Goal: Find contact information: Find contact information

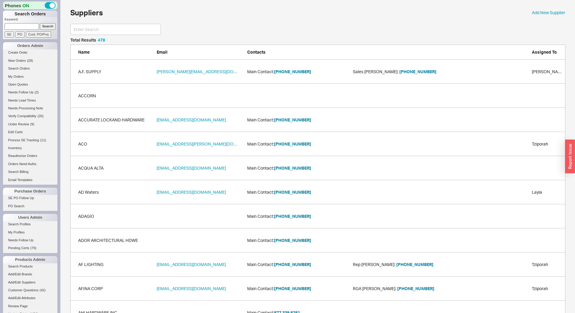
scroll to position [11551, 490]
click at [12, 26] on input at bounding box center [22, 26] width 34 height 6
type input "937363"
click at [40, 23] on input "Search" at bounding box center [48, 26] width 16 height 6
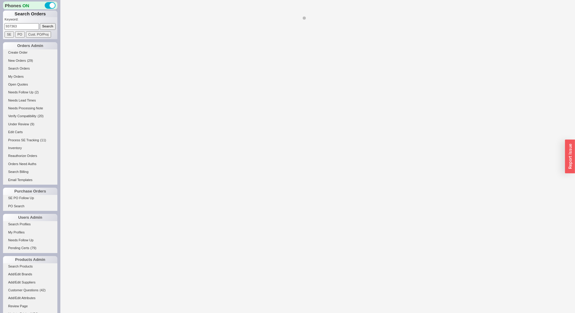
select select "LOW"
select select "3"
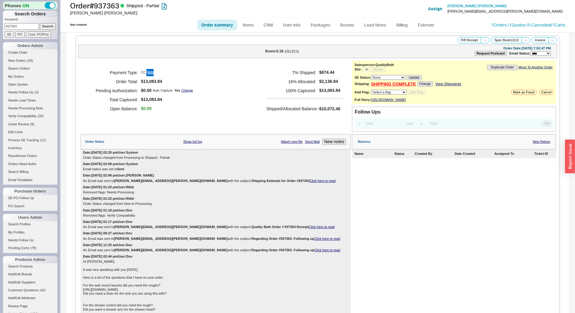
select select "*"
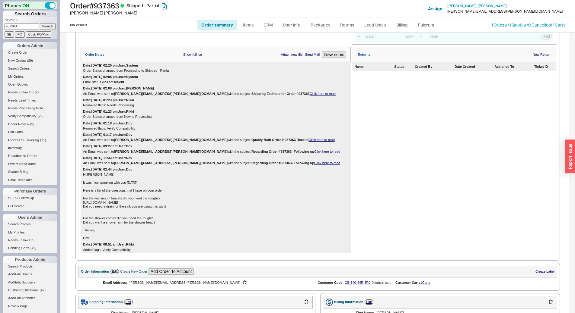
scroll to position [87, 0]
click at [22, 27] on input "937363" at bounding box center [22, 26] width 34 height 6
paste input "18456"
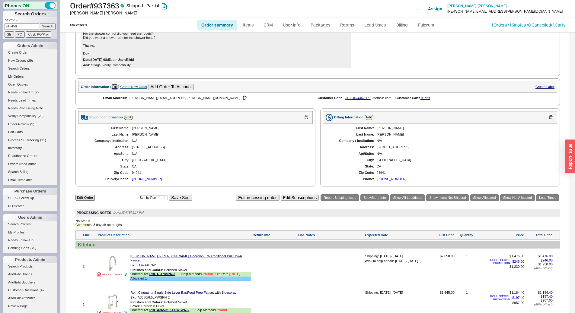
scroll to position [599, 0]
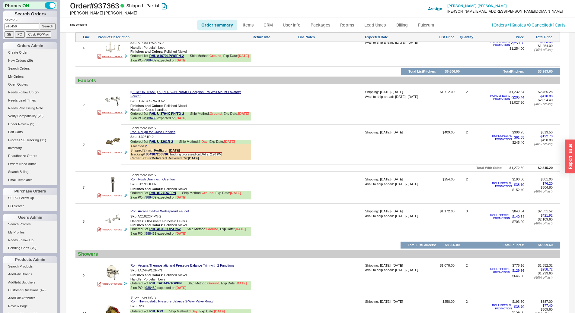
type input "918456"
click at [42, 25] on input "Search" at bounding box center [48, 26] width 16 height 6
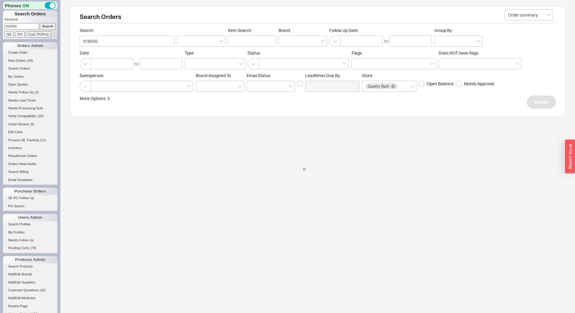
select select "*"
select select "LOW"
select select "3"
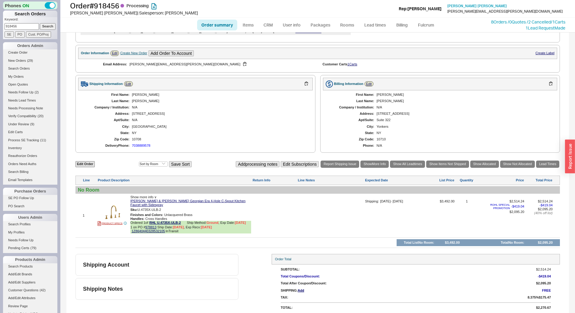
scroll to position [237, 0]
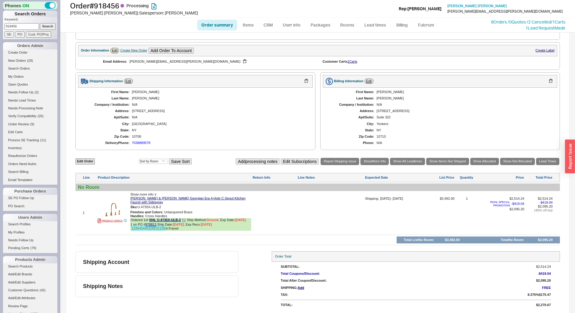
click at [147, 230] on link "1Z8640440328532105" at bounding box center [148, 229] width 33 height 4
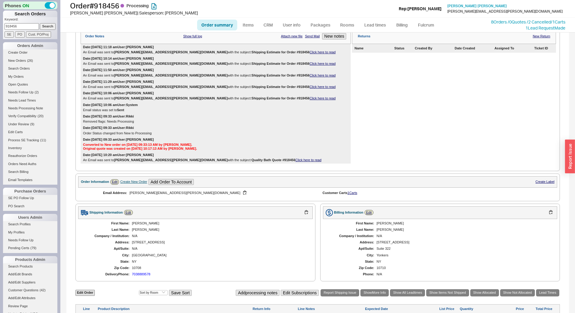
scroll to position [86, 0]
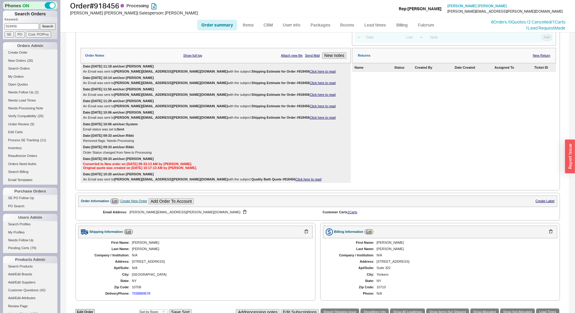
click at [309, 73] on link "Click here to read" at bounding box center [322, 72] width 26 height 4
click at [309, 85] on link "Click here to read" at bounding box center [322, 83] width 26 height 4
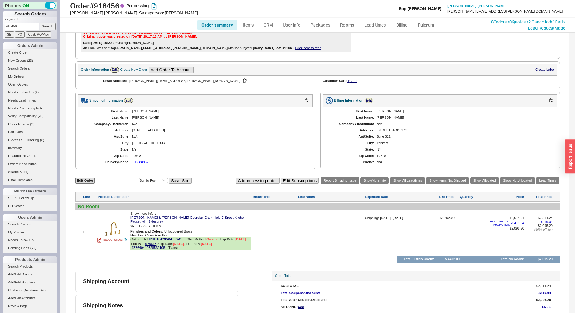
scroll to position [237, 0]
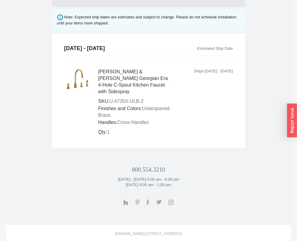
scroll to position [368, 0]
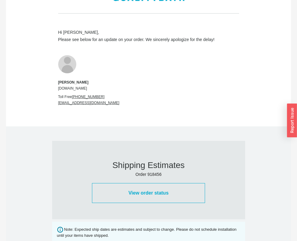
scroll to position [362, 0]
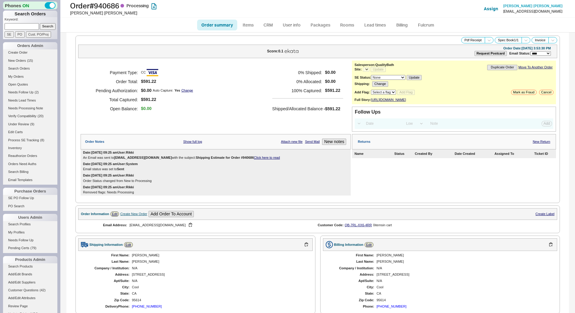
select select "LOW"
select select "3"
select select "*"
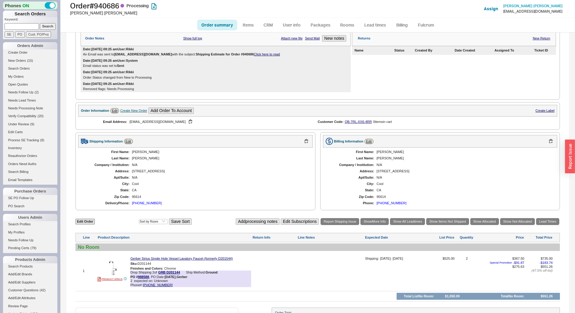
scroll to position [134, 0]
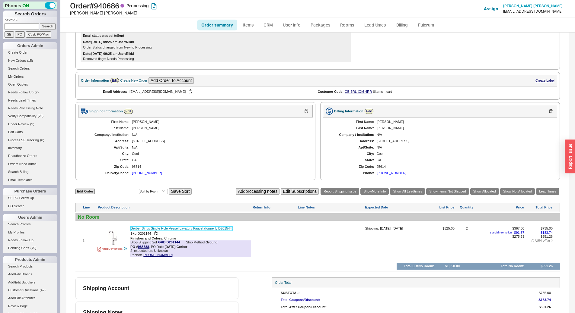
click at [182, 231] on link "Gerber Sirius Single Hole Vessel Lavatory Faucet (formerly D201544)" at bounding box center [181, 229] width 102 height 4
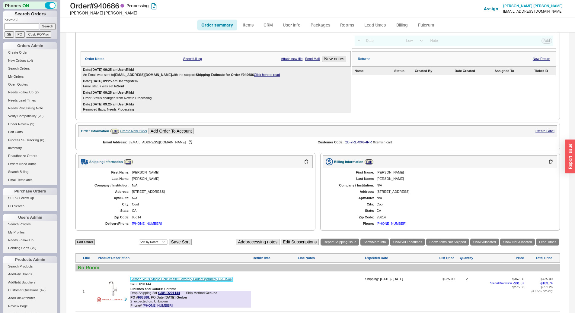
scroll to position [0, 0]
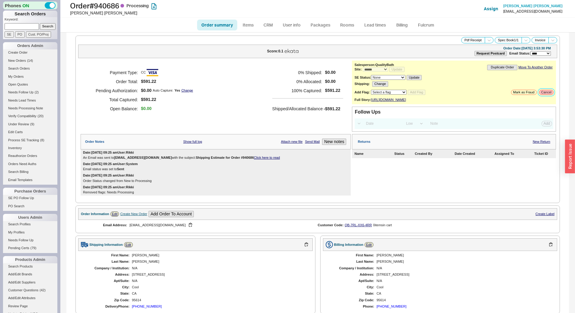
click at [539, 93] on button "Cancel" at bounding box center [546, 92] width 14 height 5
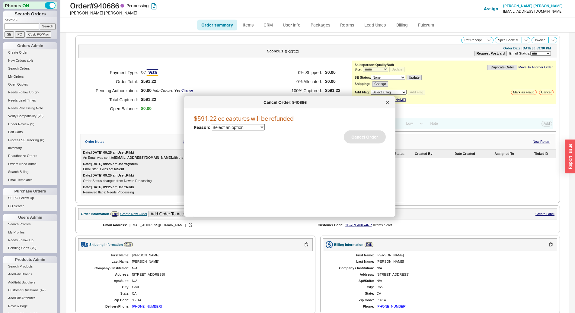
click at [252, 128] on select "Select an option Cancelled Return Combined Lead time Discontinued Sales rep/Web…" at bounding box center [238, 127] width 54 height 6
select select "42"
click at [211, 124] on select "Select an option Cancelled Return Combined Lead time Discontinued Sales rep/Web…" at bounding box center [238, 127] width 54 height 6
click at [358, 138] on button "Cancel Order" at bounding box center [365, 137] width 42 height 13
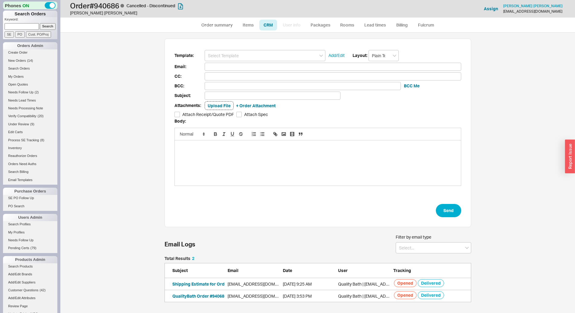
scroll to position [277, 510]
click at [226, 24] on link "Order summary" at bounding box center [217, 25] width 40 height 11
select select "*"
select select "LOW"
select select "3"
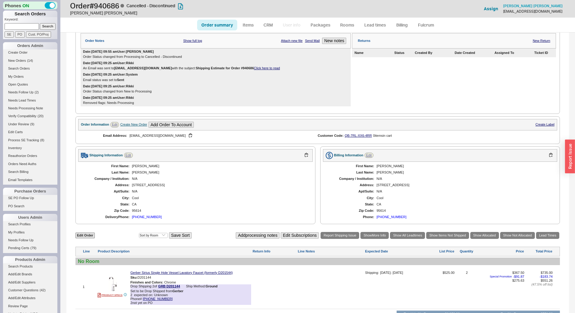
scroll to position [179, 0]
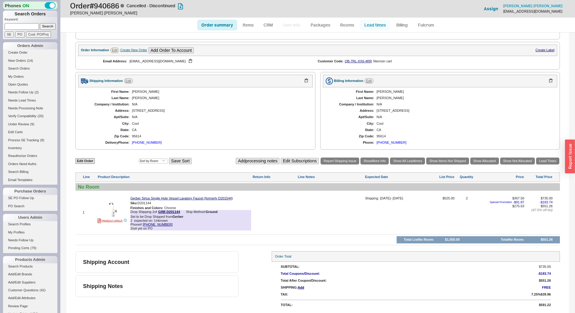
click at [376, 23] on link "Lead times" at bounding box center [375, 25] width 30 height 11
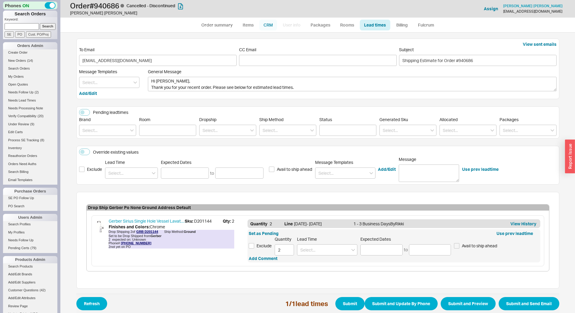
click at [270, 21] on link "CRM" at bounding box center [268, 25] width 18 height 11
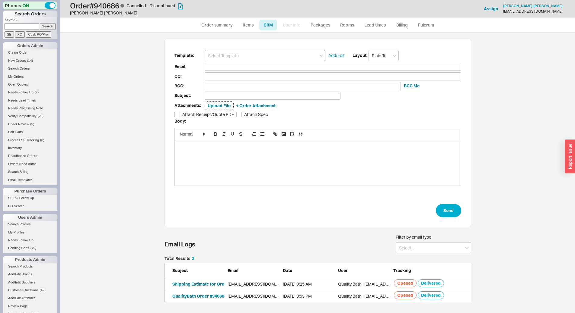
scroll to position [277, 510]
click at [239, 55] on input at bounding box center [264, 55] width 121 height 11
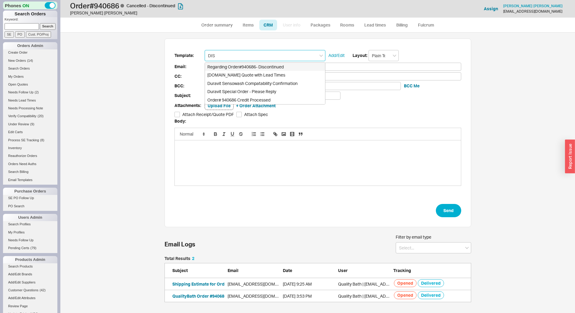
click at [247, 65] on div "Regarding Order#940686- Discontinued" at bounding box center [265, 67] width 120 height 8
type input "Regarding Order#940686- Discontinued"
type input "harrisonmat@gmail.com"
type input "Regarding Order #940686 - Discontinued"
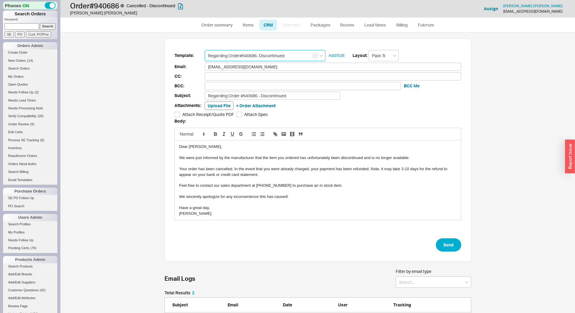
scroll to position [30, 0]
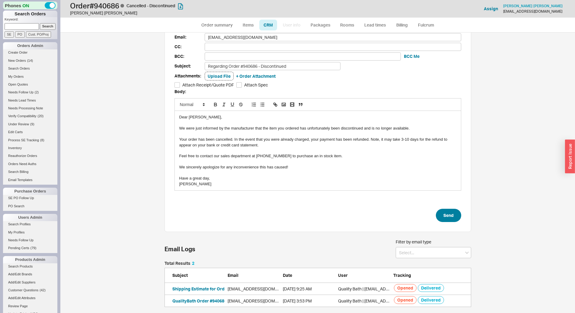
type input "Regarding Order#940686- Discontinued"
click at [454, 219] on button "Send" at bounding box center [448, 215] width 25 height 13
select select "*"
select select "LOW"
select select "3"
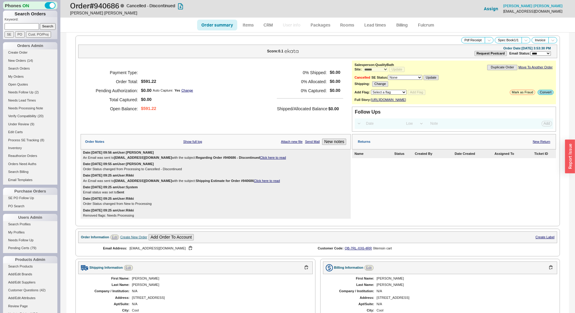
scroll to position [191, 0]
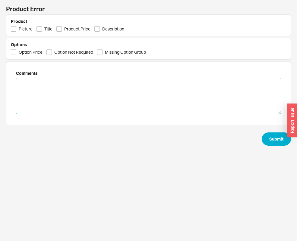
click at [42, 83] on textarea at bounding box center [148, 96] width 265 height 36
type textarea "THE SIRIUS LINE WAS DISCONTINUED!!!"
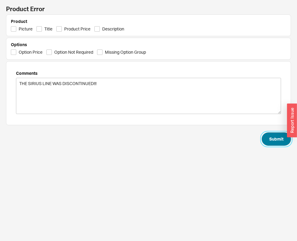
click at [269, 134] on button "Submit" at bounding box center [276, 138] width 29 height 13
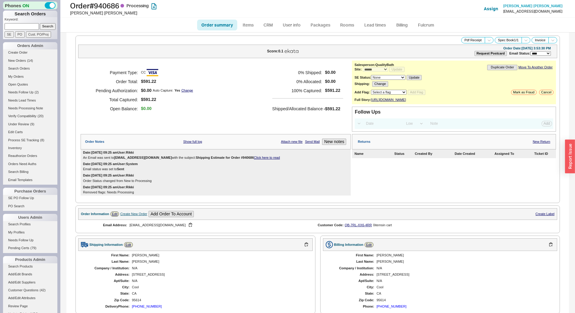
select select "*"
select select "LOW"
select select "3"
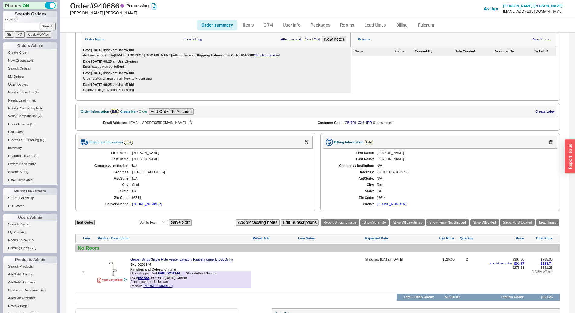
scroll to position [164, 0]
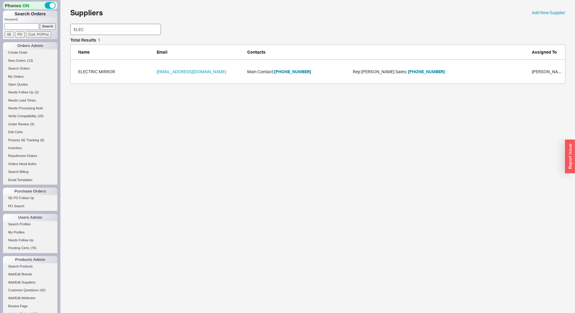
scroll to position [41, 490]
click at [291, 72] on button "[PHONE_NUMBER]" at bounding box center [292, 72] width 37 height 6
drag, startPoint x: 107, startPoint y: 27, endPoint x: 0, endPoint y: 43, distance: 108.7
click at [0, 44] on div "Phones ON Search Orders Keyword: Search SE PO Cust. PO/Proj Orders Admin Create…" at bounding box center [287, 45] width 575 height 90
click at [300, 72] on button "[PHONE_NUMBER]" at bounding box center [292, 72] width 37 height 6
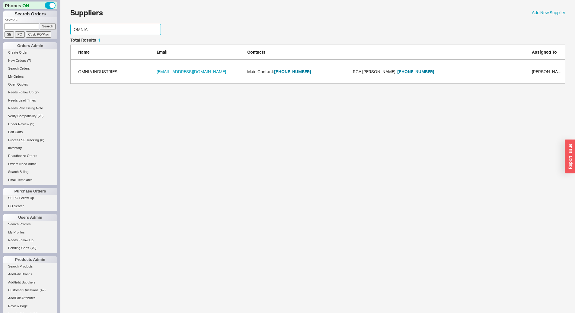
drag, startPoint x: 108, startPoint y: 29, endPoint x: 0, endPoint y: 25, distance: 108.4
click at [0, 26] on div "Phones ON Search Orders Keyword: Search SE PO Cust. PO/Proj Orders Admin Create…" at bounding box center [287, 45] width 575 height 90
type input "[GEOGRAPHIC_DATA]"
click at [296, 71] on button "[PHONE_NUMBER]" at bounding box center [292, 72] width 37 height 6
drag, startPoint x: 110, startPoint y: 30, endPoint x: 0, endPoint y: 24, distance: 110.5
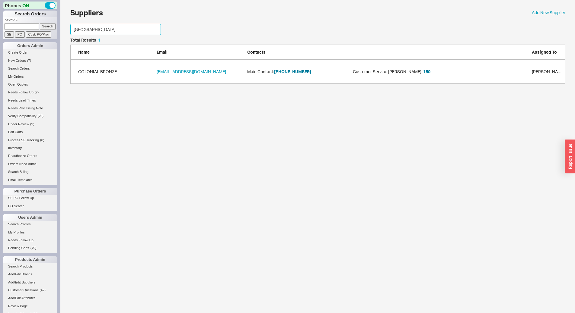
click at [0, 24] on div "Phones ON Search Orders Keyword: Search SE PO Cust. PO/Proj Orders Admin Create…" at bounding box center [287, 45] width 575 height 90
click at [296, 71] on button "800.444.5969" at bounding box center [287, 72] width 26 height 6
drag, startPoint x: 76, startPoint y: 36, endPoint x: 0, endPoint y: 27, distance: 76.7
click at [0, 29] on div "Phones ON Search Orders Keyword: Search SE PO Cust. PO/Proj Orders Admin Create…" at bounding box center [287, 45] width 575 height 90
click at [296, 68] on div "QM Drain [EMAIL_ADDRESS][DOMAIN_NAME] Main Contact: [PHONE_NUMBER] [PERSON_NAME]" at bounding box center [317, 72] width 495 height 24
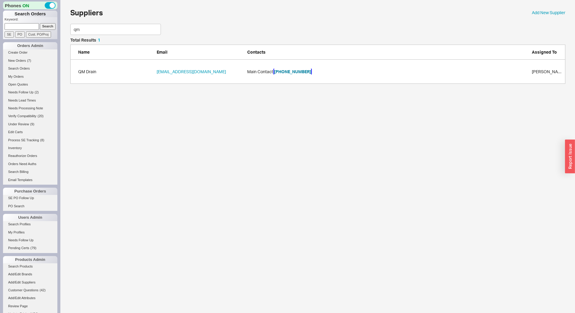
click at [294, 72] on button "[PHONE_NUMBER]" at bounding box center [292, 72] width 37 height 6
drag, startPoint x: 105, startPoint y: 30, endPoint x: 0, endPoint y: 15, distance: 106.2
click at [0, 15] on div "Phones ON Search Orders Keyword: Search SE PO Cust. PO/Proj Orders Admin Create…" at bounding box center [287, 45] width 575 height 90
click at [293, 66] on button "[PHONE_NUMBER]" at bounding box center [292, 69] width 37 height 6
drag, startPoint x: 96, startPoint y: 32, endPoint x: 56, endPoint y: 27, distance: 39.5
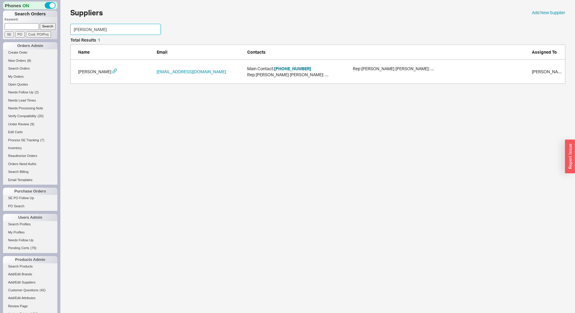
click at [56, 27] on div "Phones ON Search Orders Keyword: Search SE PO Cust. PO/Proj Orders Admin Create…" at bounding box center [287, 45] width 575 height 90
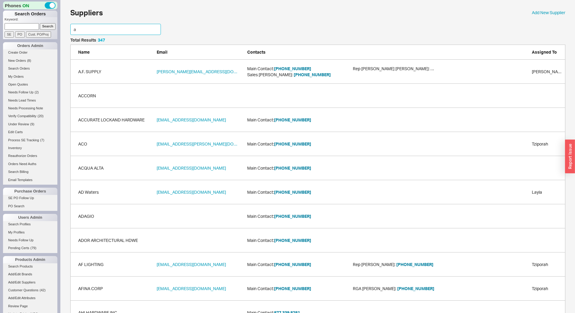
scroll to position [8390, 490]
click at [295, 67] on button "[PHONE_NUMBER]" at bounding box center [292, 69] width 37 height 6
drag, startPoint x: 113, startPoint y: 26, endPoint x: 0, endPoint y: 20, distance: 113.0
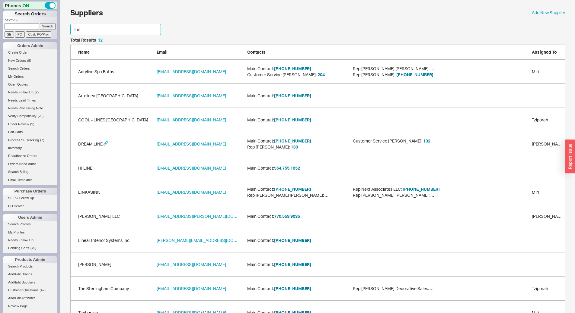
scroll to position [41, 490]
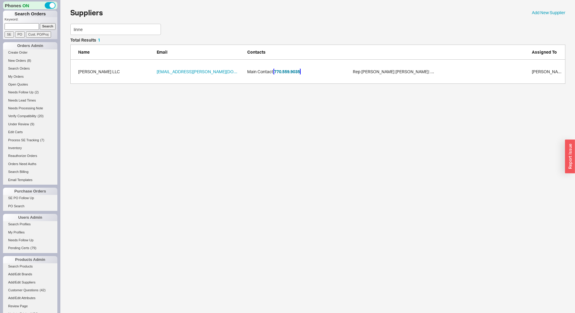
click at [296, 73] on button "770.559.9035" at bounding box center [287, 72] width 26 height 6
drag, startPoint x: 83, startPoint y: 30, endPoint x: 0, endPoint y: 1, distance: 88.0
click at [0, 1] on div "Phones ON Search Orders Keyword: Search SE PO Cust. PO/Proj Orders Admin Create…" at bounding box center [287, 45] width 575 height 90
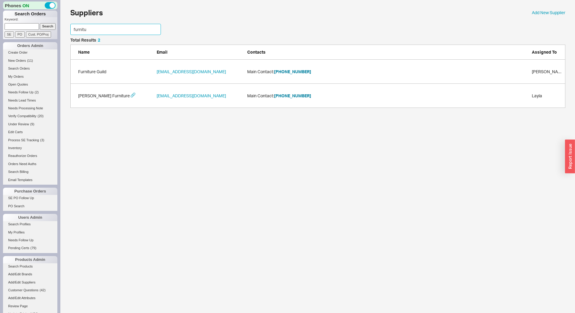
scroll to position [65, 490]
type input "furniture"
click at [297, 71] on button "[PHONE_NUMBER]" at bounding box center [292, 72] width 37 height 6
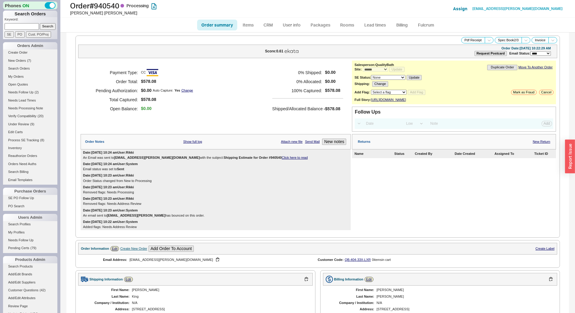
select select "*"
select select "LOW"
select select "3"
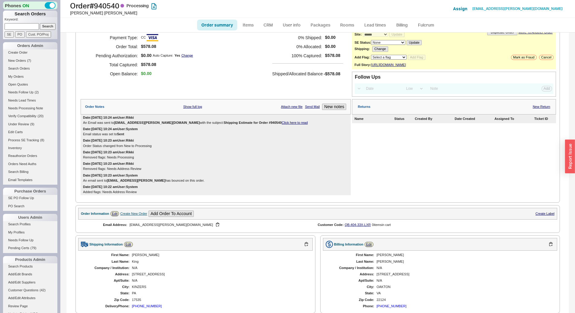
scroll to position [266, 0]
